Goal: Navigation & Orientation: Go to known website

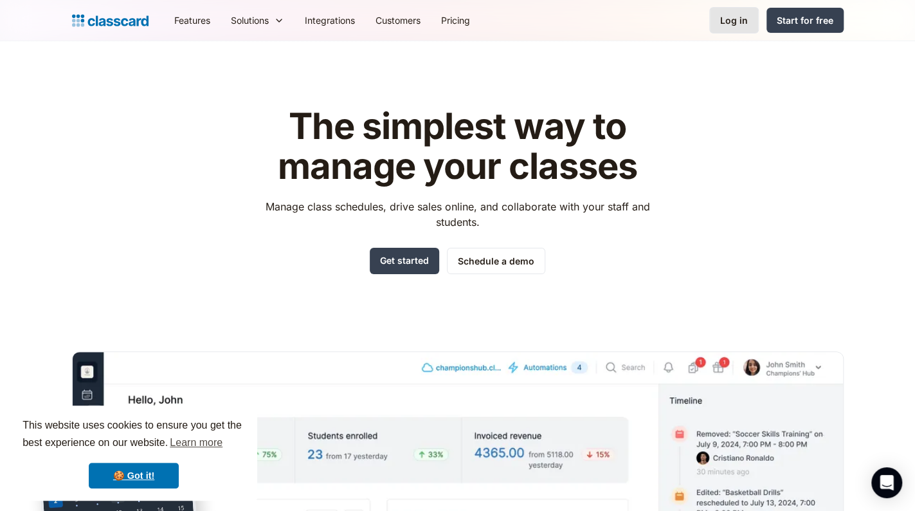
click at [739, 21] on div "Log in" at bounding box center [734, 21] width 28 height 14
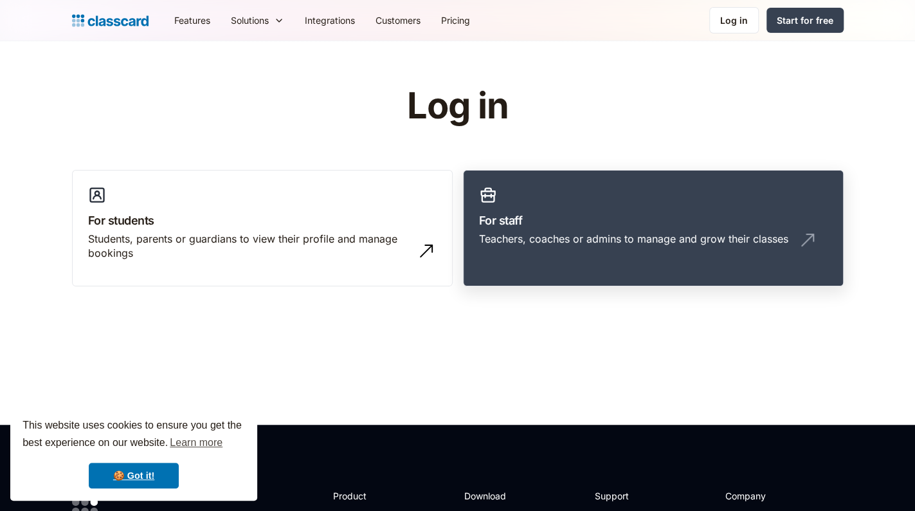
click at [640, 225] on h3 "For staff" at bounding box center [653, 220] width 348 height 17
